Goal: Find specific page/section: Find specific page/section

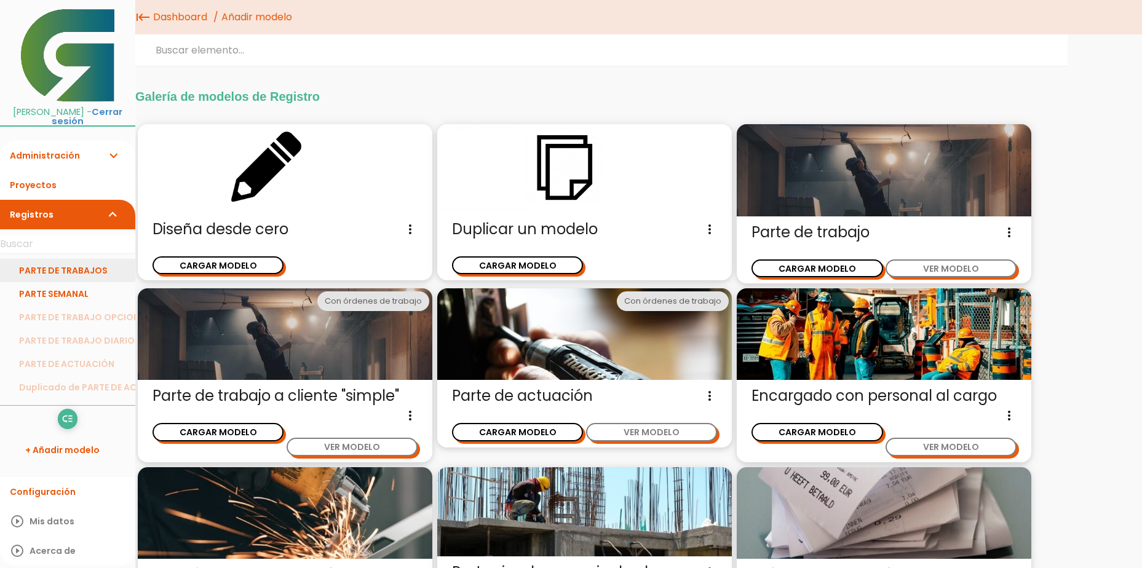
click at [52, 270] on link "PARTE DE TRABAJOS" at bounding box center [67, 270] width 135 height 23
